Goal: Transaction & Acquisition: Purchase product/service

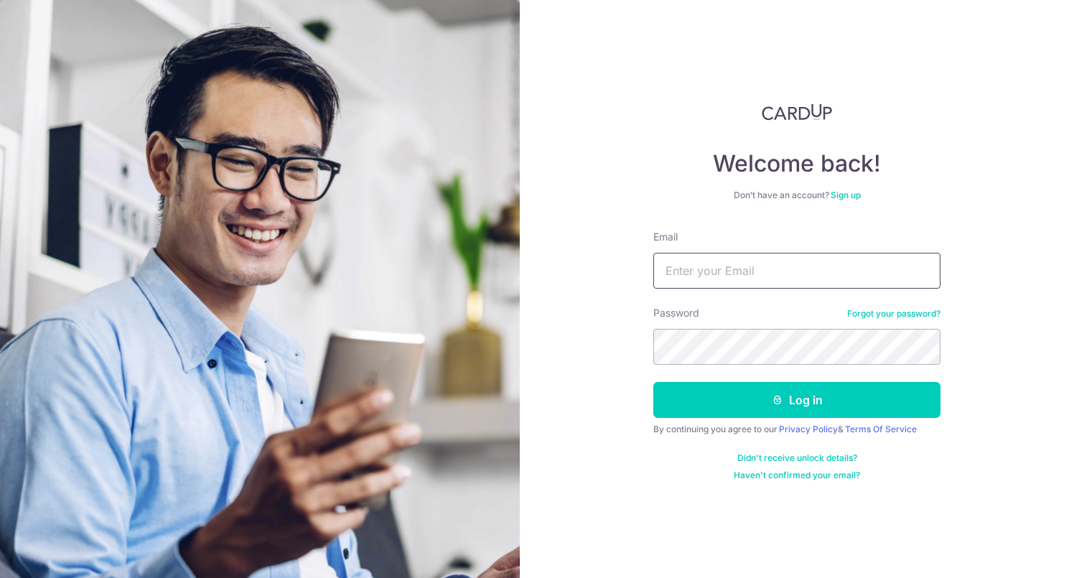
type input "[EMAIL_ADDRESS][PERSON_NAME][DOMAIN_NAME]"
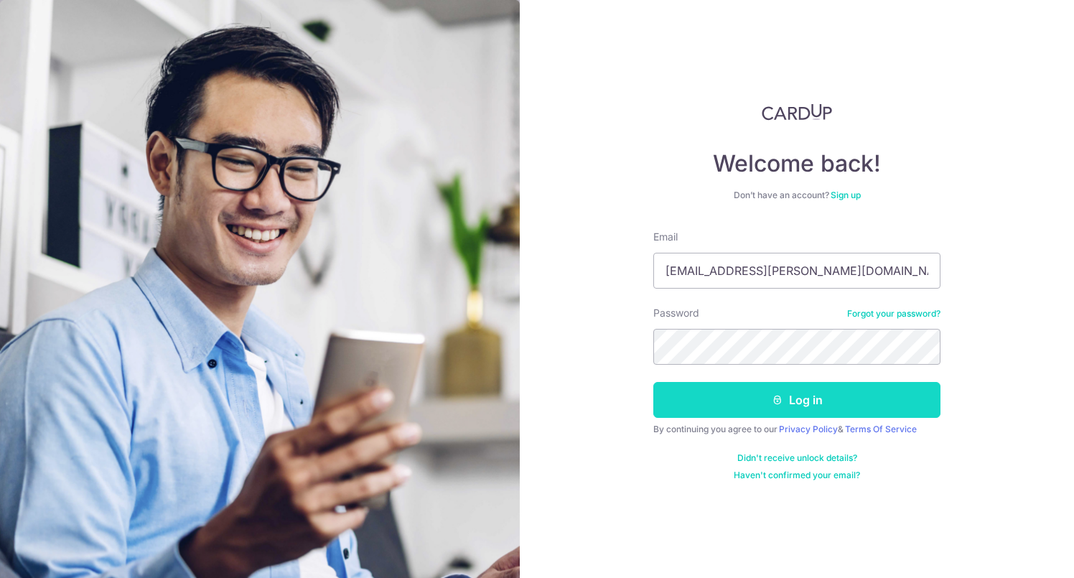
click at [705, 397] on button "Log in" at bounding box center [797, 400] width 287 height 36
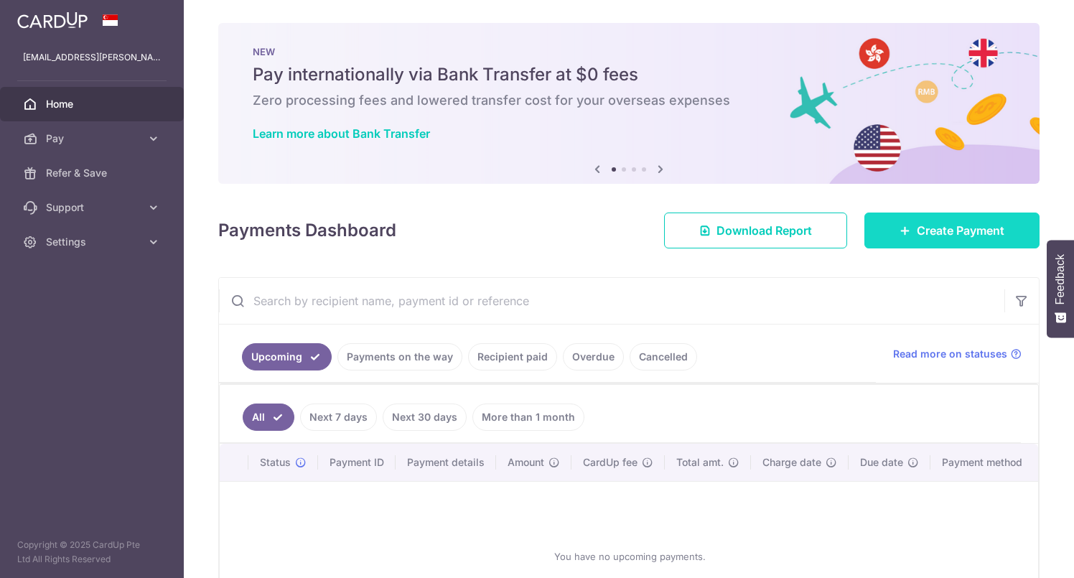
click at [907, 231] on link "Create Payment" at bounding box center [952, 231] width 175 height 36
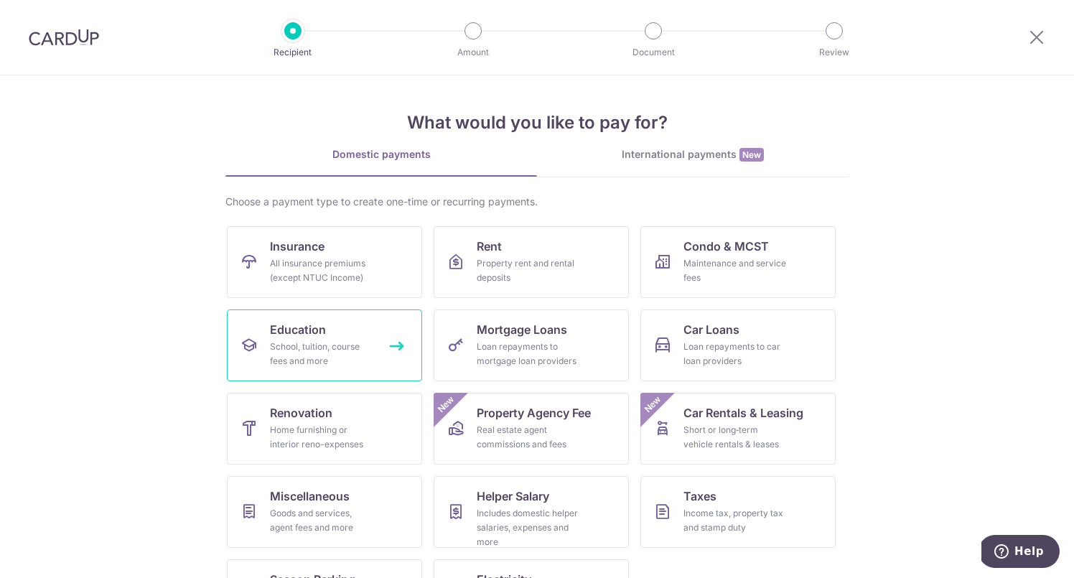
click at [328, 351] on div "School, tuition, course fees and more" at bounding box center [321, 354] width 103 height 29
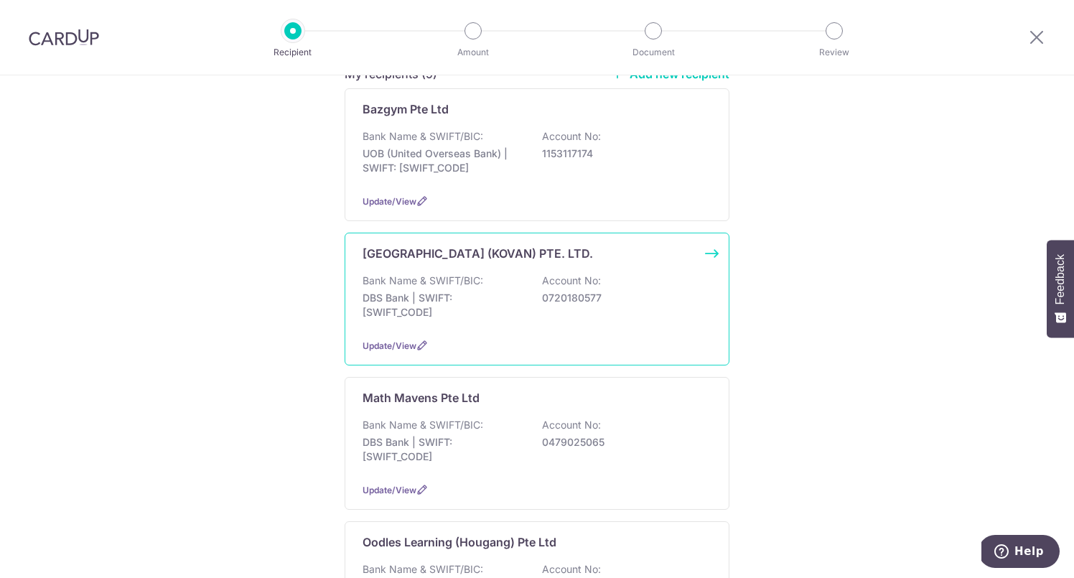
scroll to position [143, 0]
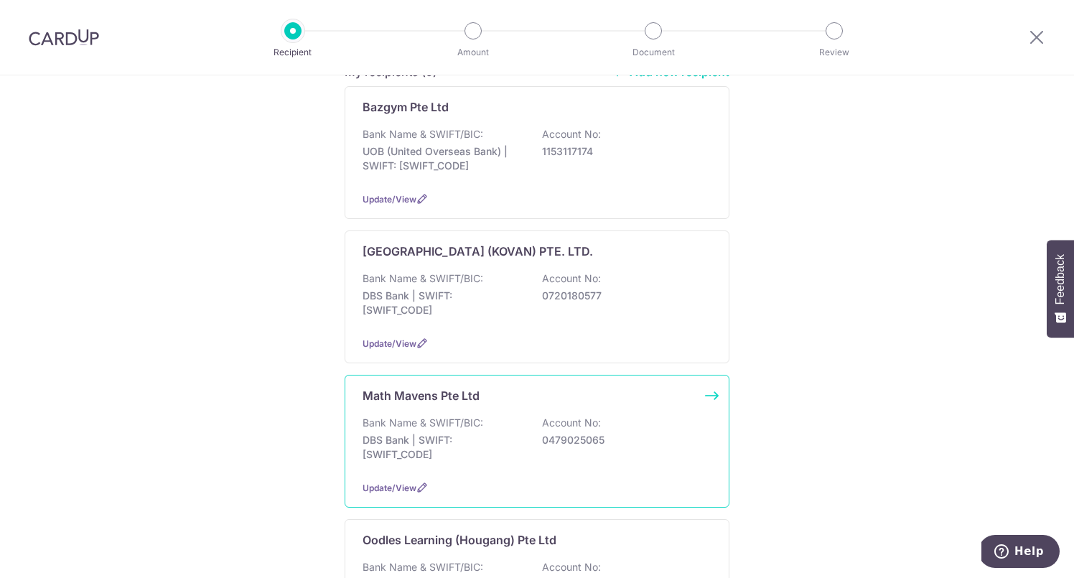
click at [508, 454] on p "DBS Bank | SWIFT: DBSSSGSGXXX" at bounding box center [443, 447] width 161 height 29
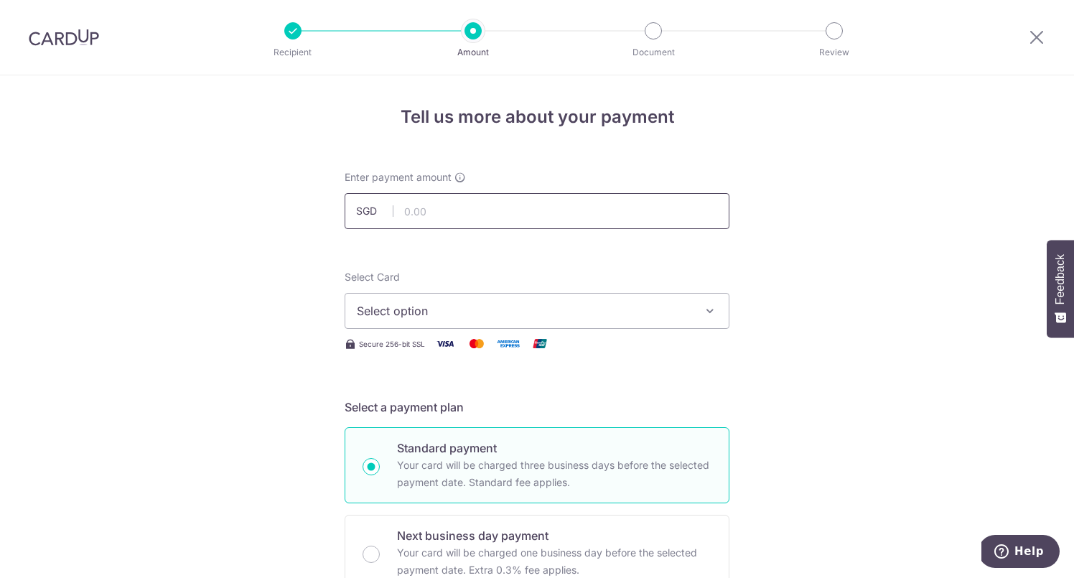
click at [511, 214] on input "text" at bounding box center [537, 211] width 385 height 36
type input "501.40"
click at [483, 308] on span "Select option" at bounding box center [524, 310] width 335 height 17
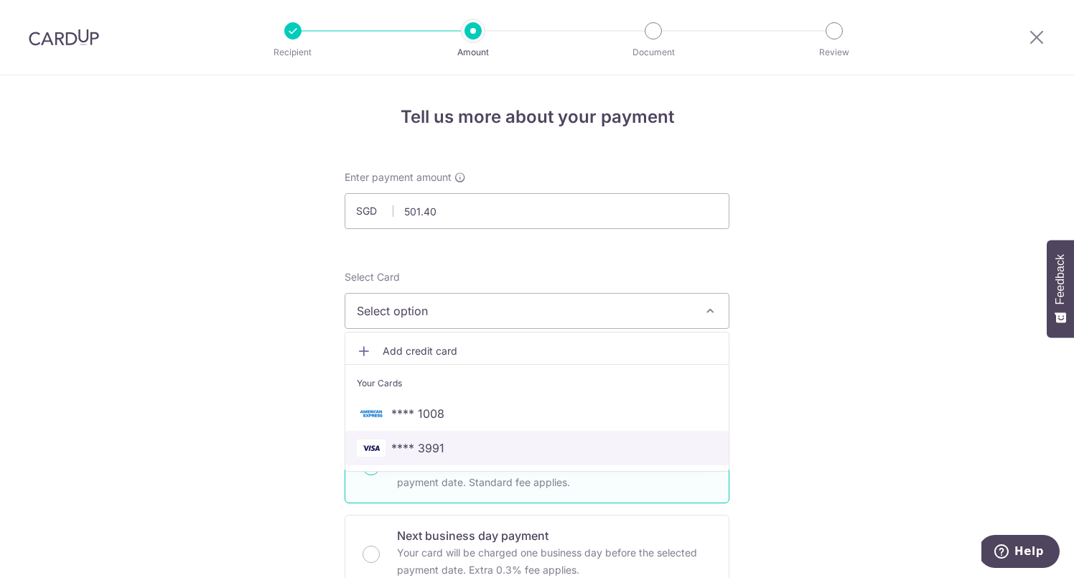
click at [409, 445] on span "**** 3991" at bounding box center [417, 448] width 53 height 17
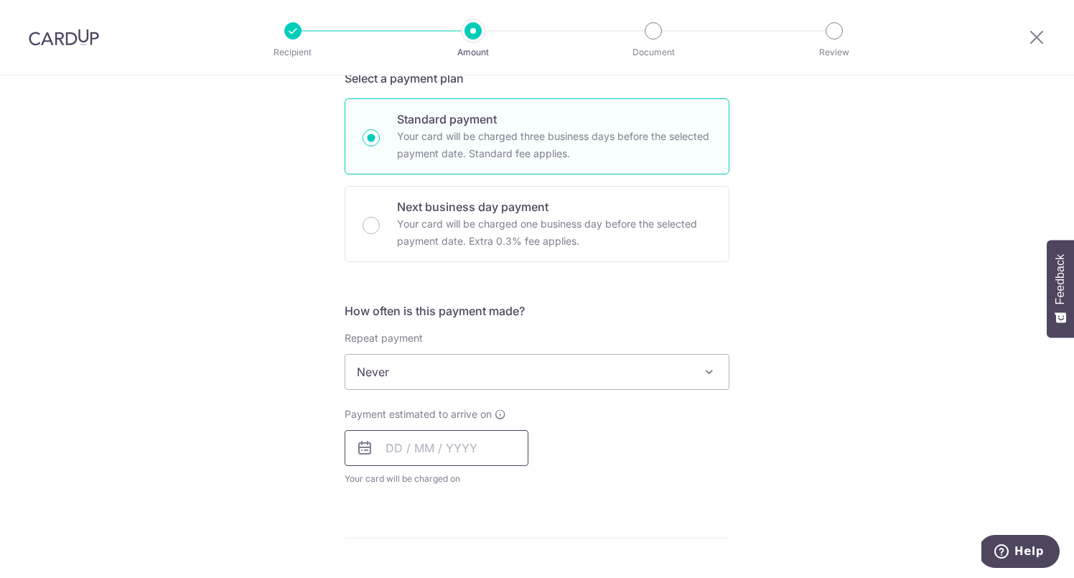
scroll to position [330, 0]
click at [428, 454] on input "text" at bounding box center [437, 448] width 184 height 36
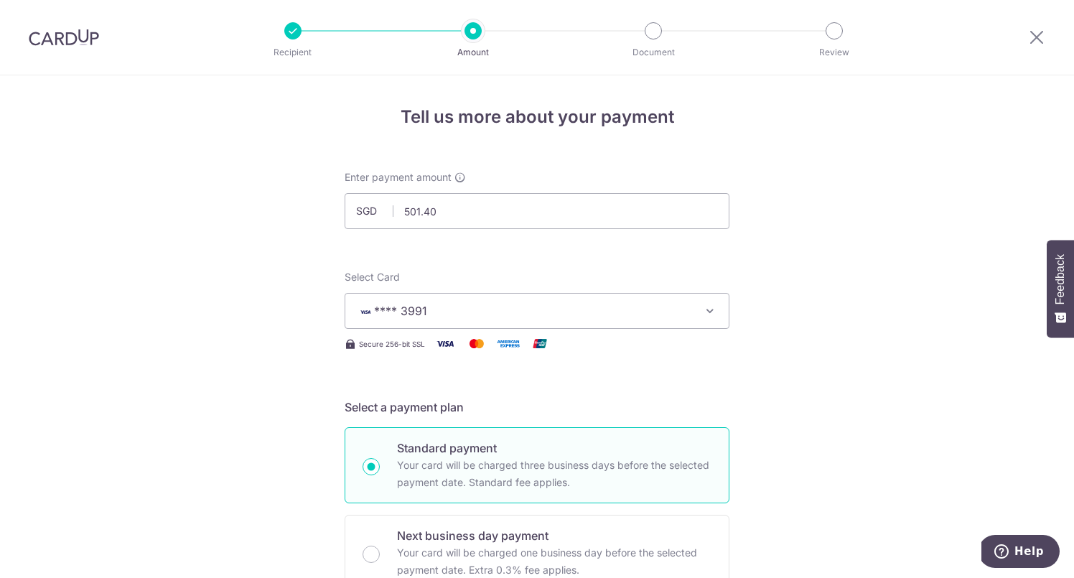
scroll to position [0, 0]
click at [1030, 39] on icon at bounding box center [1037, 37] width 17 height 18
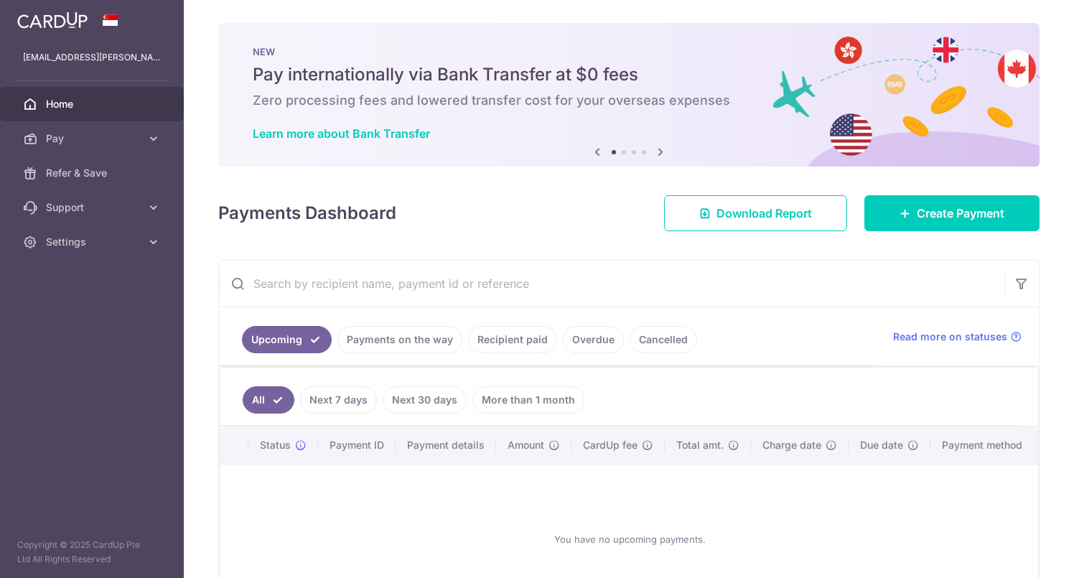
click at [1036, 27] on div "× Pause Schedule Pause all future payments in this series Pause just this one p…" at bounding box center [629, 289] width 891 height 578
click at [154, 244] on icon at bounding box center [154, 242] width 14 height 14
click at [115, 299] on link "Logout" at bounding box center [92, 311] width 184 height 34
